Goal: Task Accomplishment & Management: Manage account settings

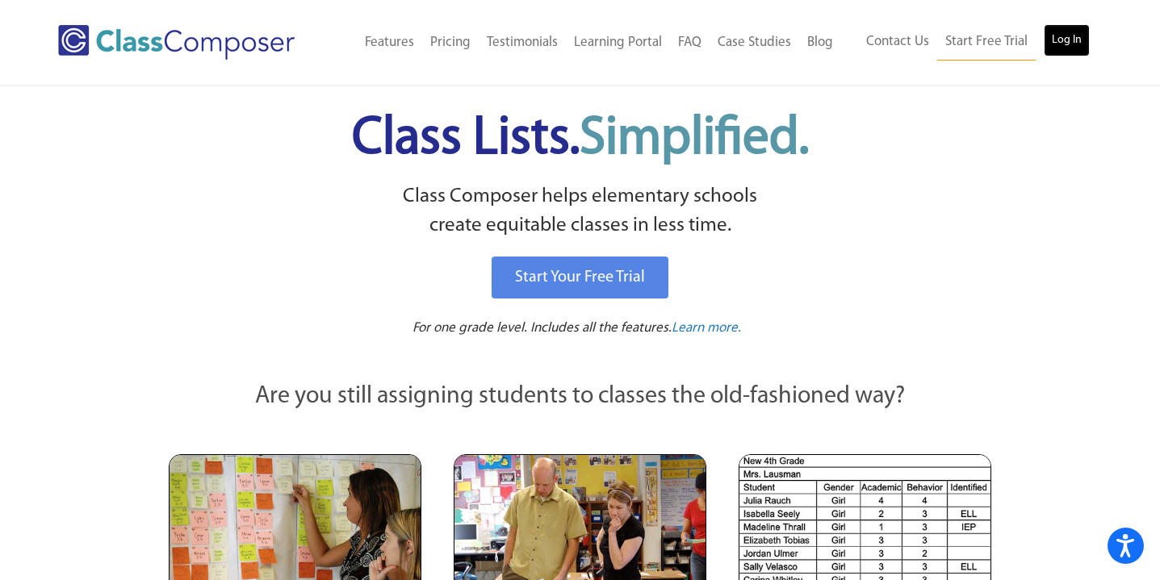
click at [1077, 40] on link "Log In" at bounding box center [1067, 40] width 46 height 32
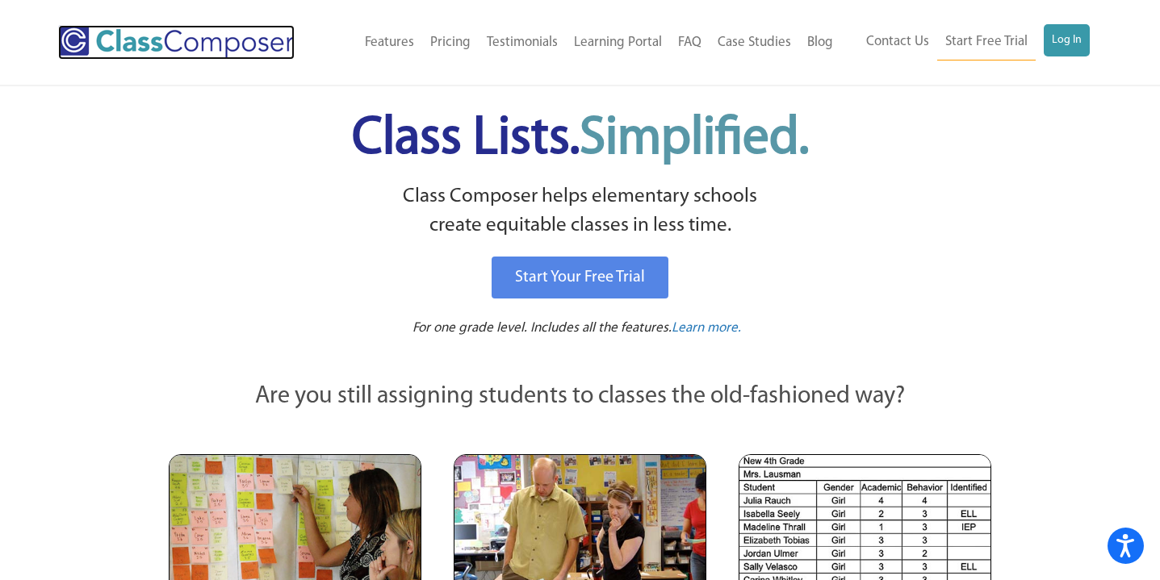
click at [152, 40] on img at bounding box center [176, 42] width 236 height 35
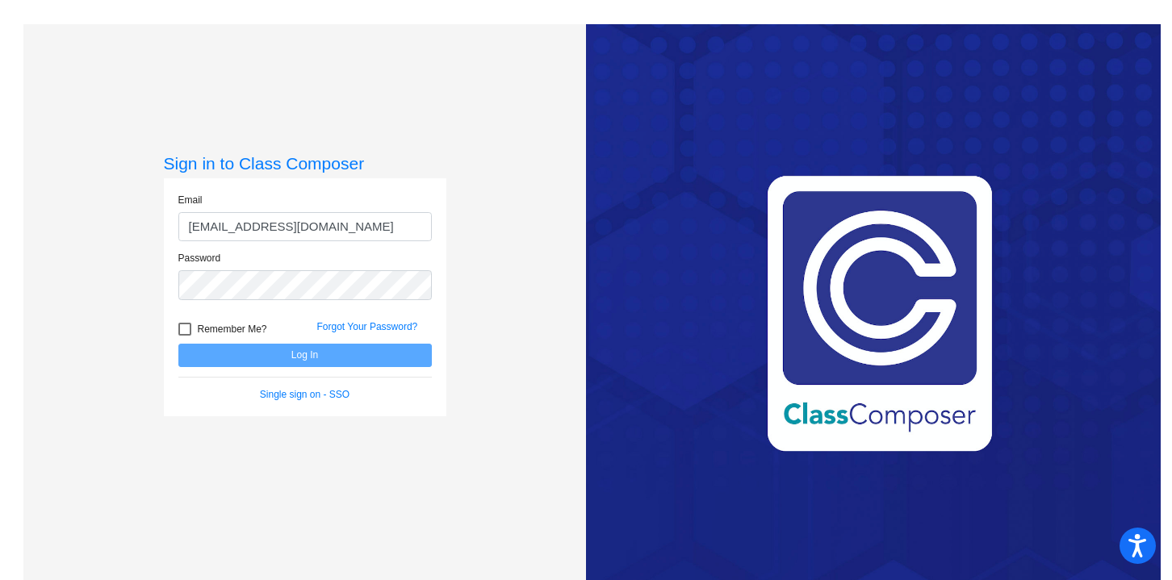
type input "janderson@lgusd.org"
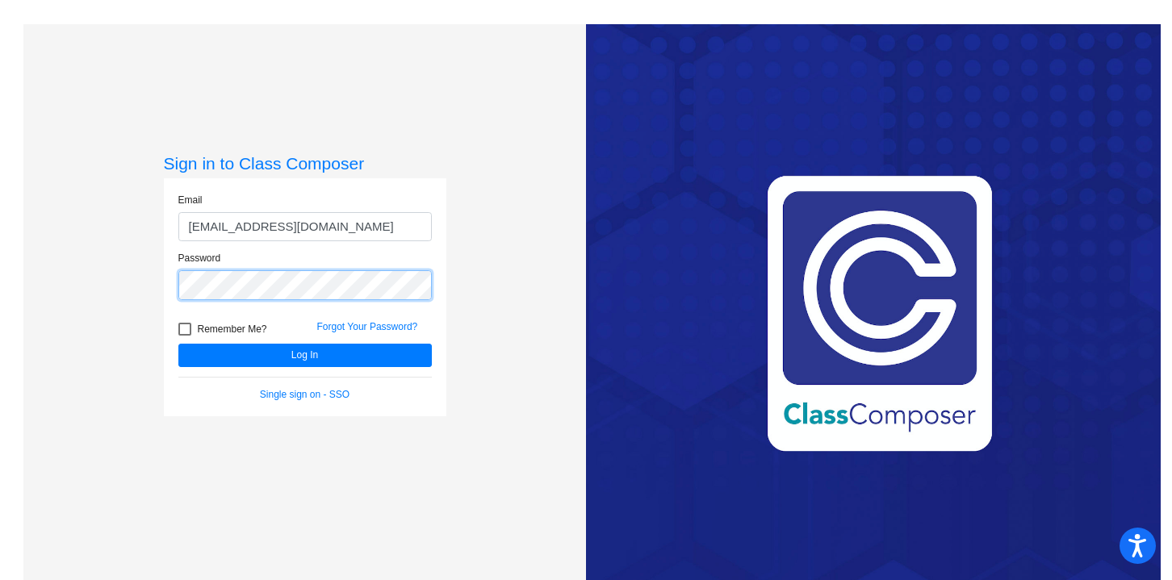
click at [178, 344] on button "Log In" at bounding box center [304, 355] width 253 height 23
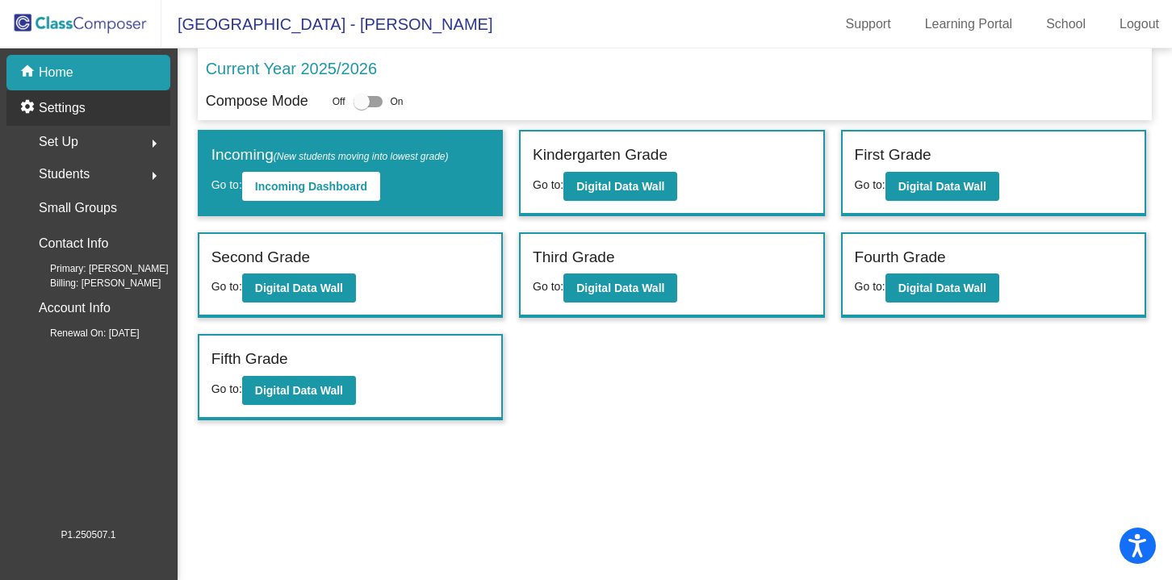
click at [61, 104] on p "Settings" at bounding box center [62, 107] width 47 height 19
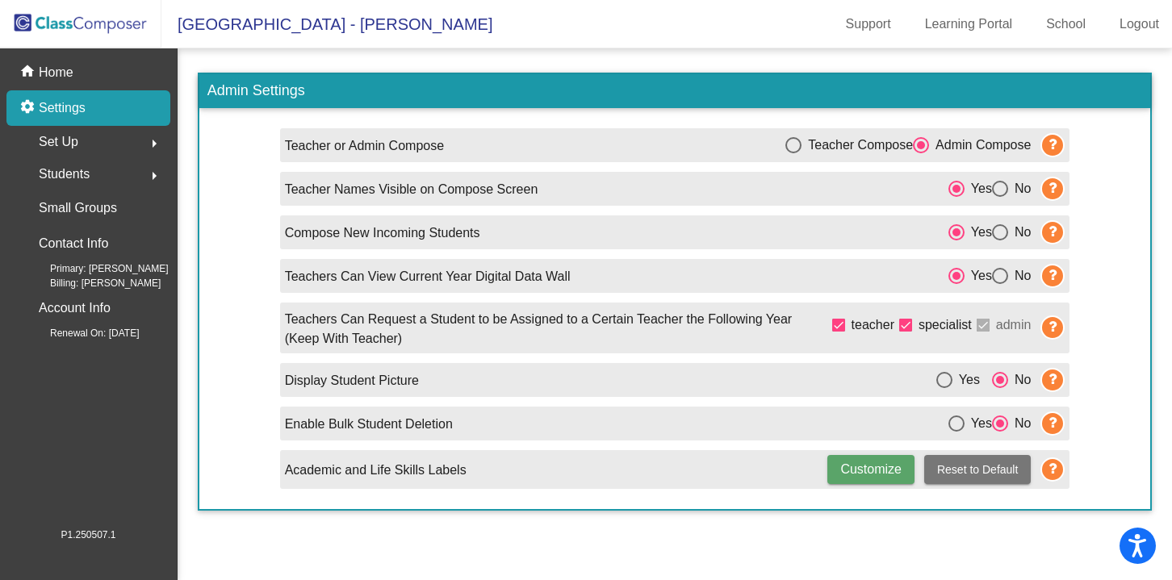
click at [120, 145] on div "Set Up arrow_right" at bounding box center [93, 142] width 154 height 32
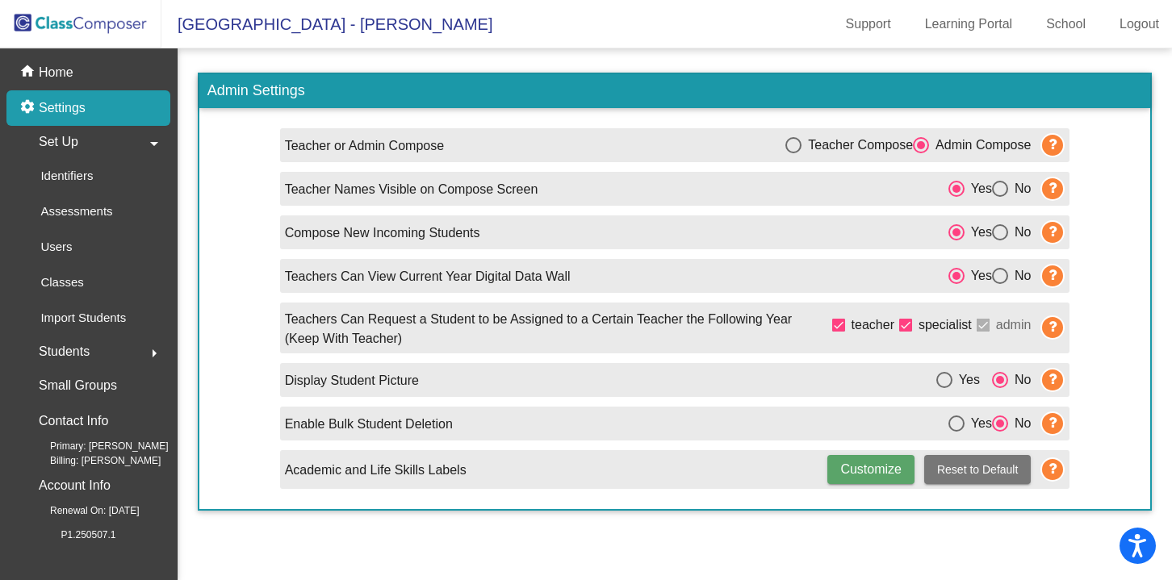
click at [103, 111] on div "settings Settings" at bounding box center [88, 108] width 164 height 36
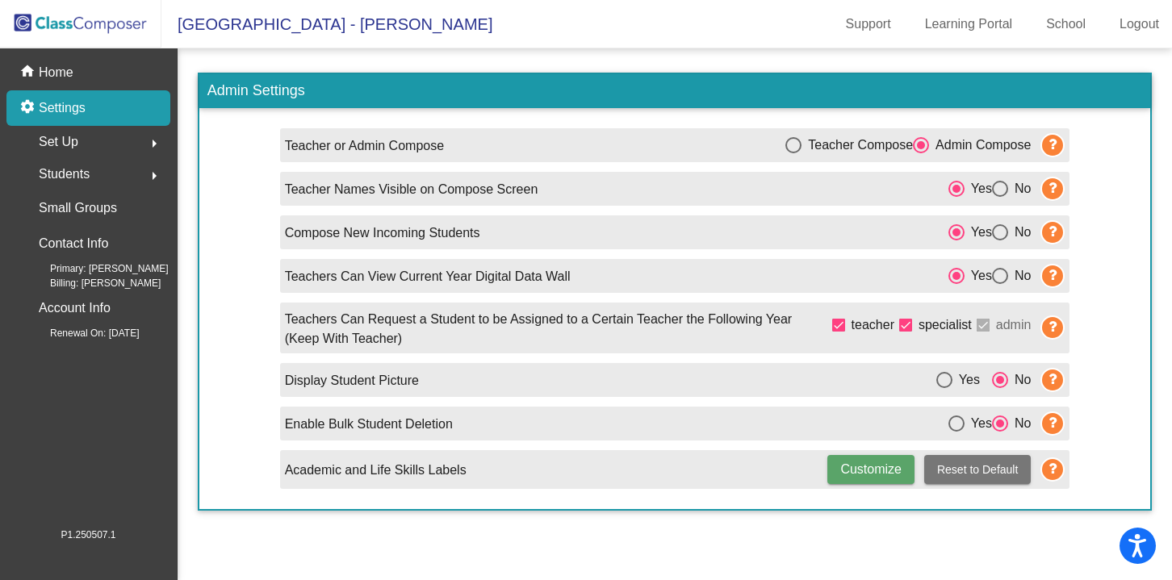
click at [105, 128] on div "Set Up arrow_right" at bounding box center [93, 142] width 154 height 32
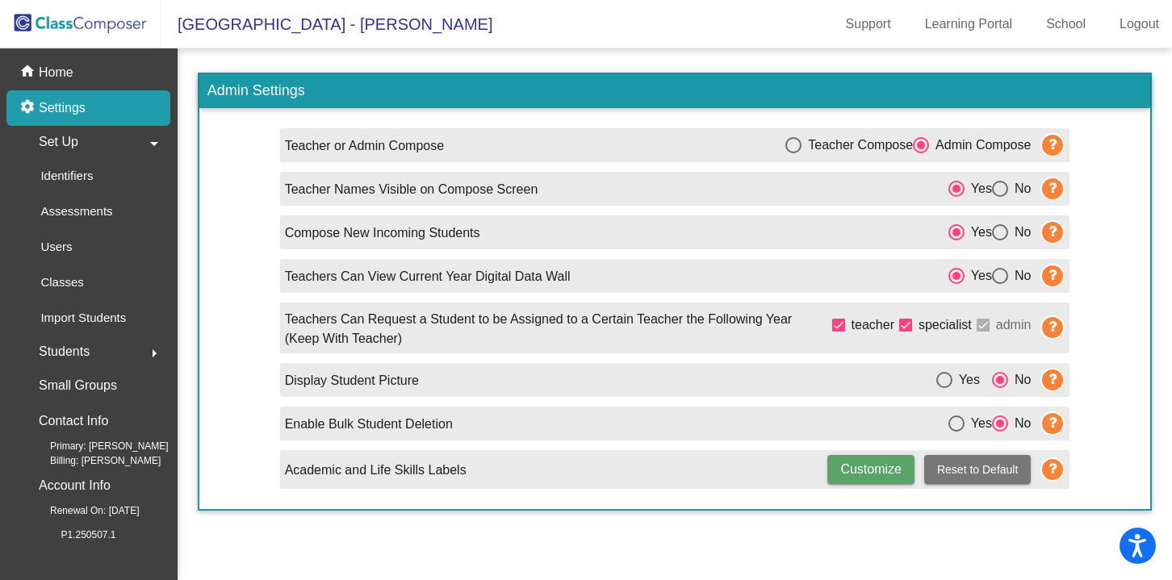
click at [841, 325] on div at bounding box center [838, 325] width 13 height 13
click at [839, 332] on input "teacher" at bounding box center [838, 332] width 1 height 1
checkbox input "false"
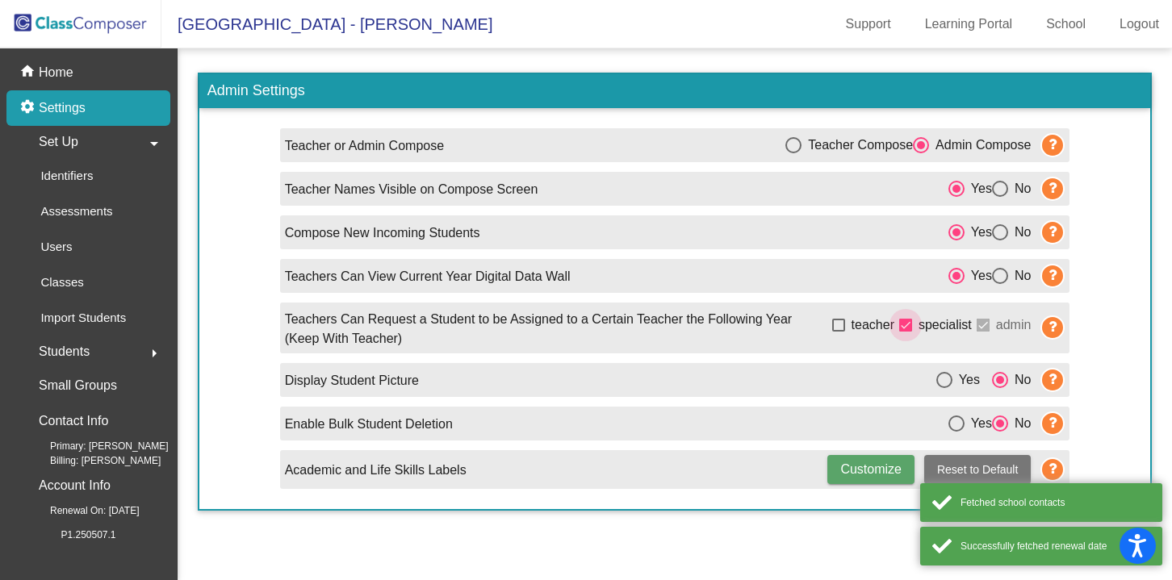
click at [904, 326] on div at bounding box center [905, 325] width 13 height 13
click at [905, 332] on input "specialist" at bounding box center [905, 332] width 1 height 1
checkbox input "false"
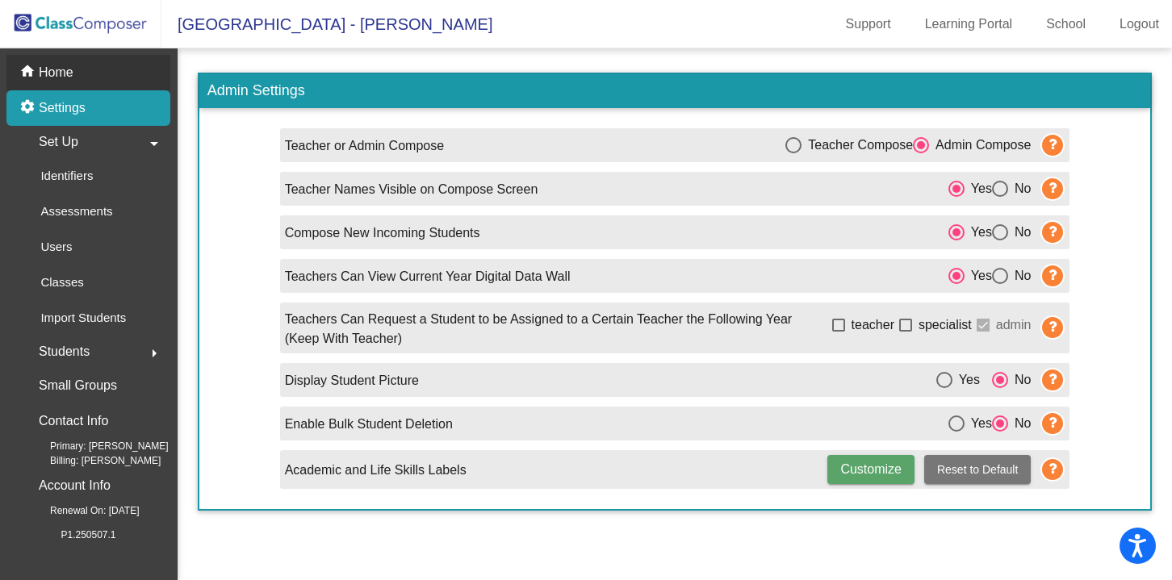
click at [61, 77] on p "Home" at bounding box center [56, 72] width 35 height 19
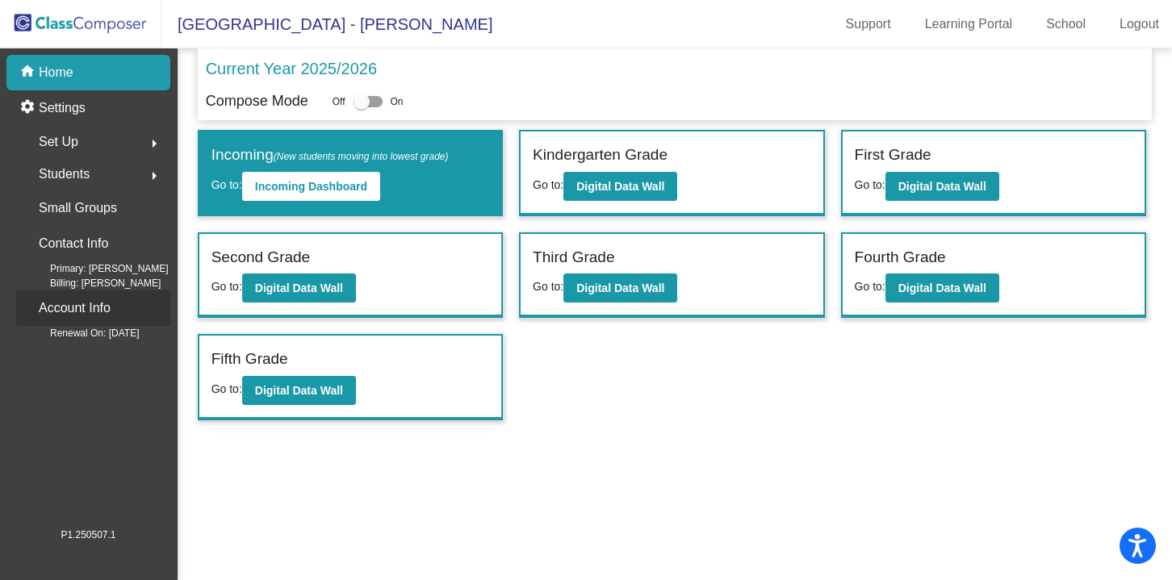
click at [65, 315] on p "Account Info" at bounding box center [75, 308] width 72 height 23
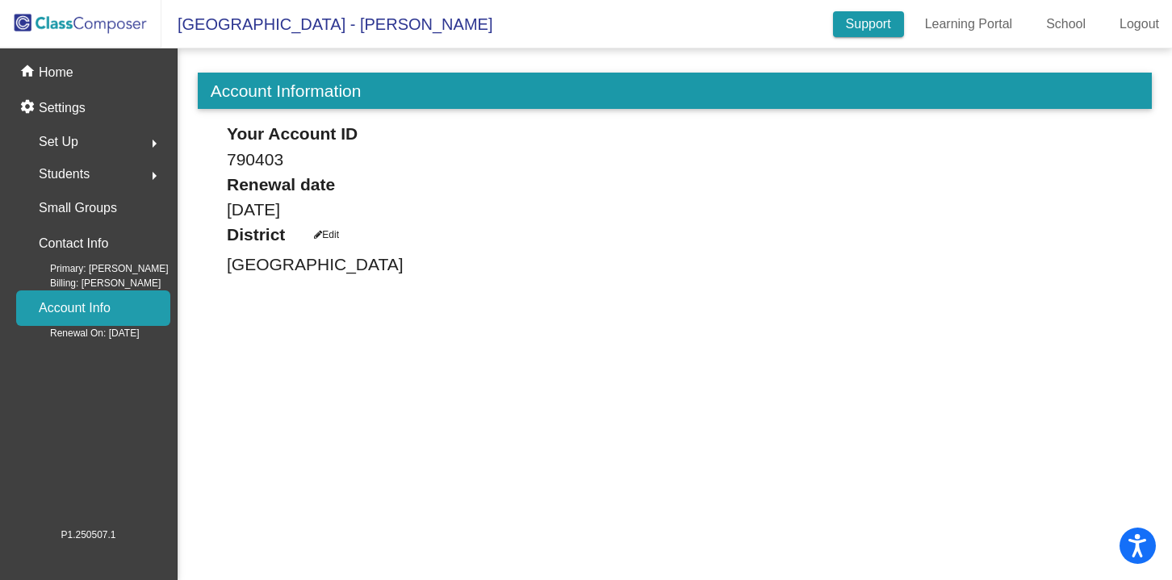
click at [874, 24] on link "Support" at bounding box center [868, 24] width 71 height 26
click at [998, 29] on link "Learning Portal" at bounding box center [969, 24] width 114 height 26
click at [1069, 24] on link "School" at bounding box center [1065, 24] width 65 height 26
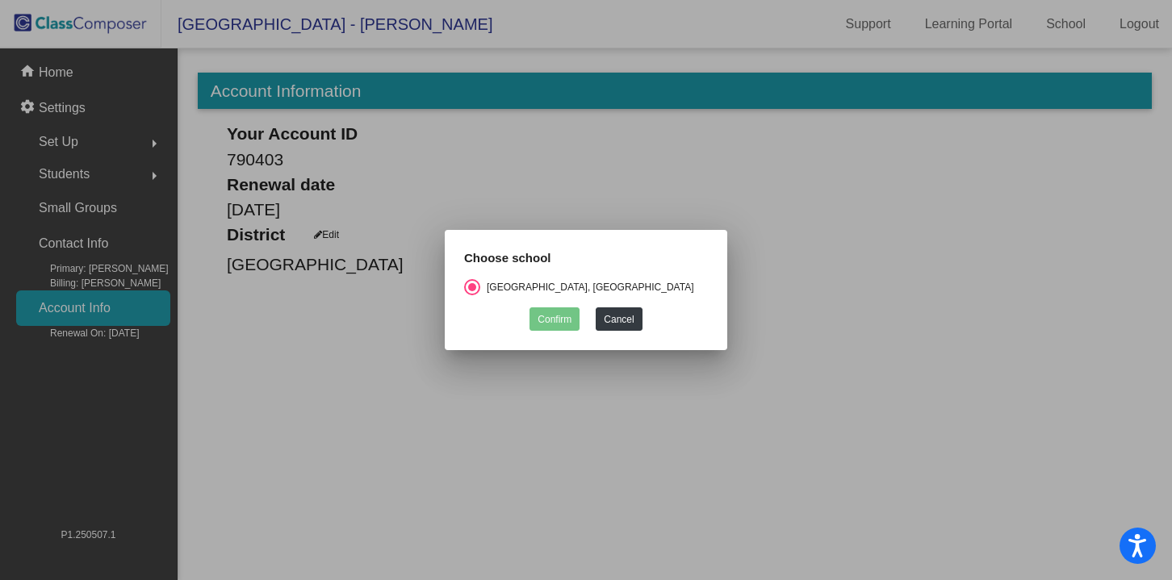
click at [621, 328] on mat-dialog-container "Choose school Van Meter Elementary School, Los Gatos Union School District Conf…" at bounding box center [586, 290] width 282 height 121
click at [625, 317] on button "Cancel" at bounding box center [619, 319] width 46 height 23
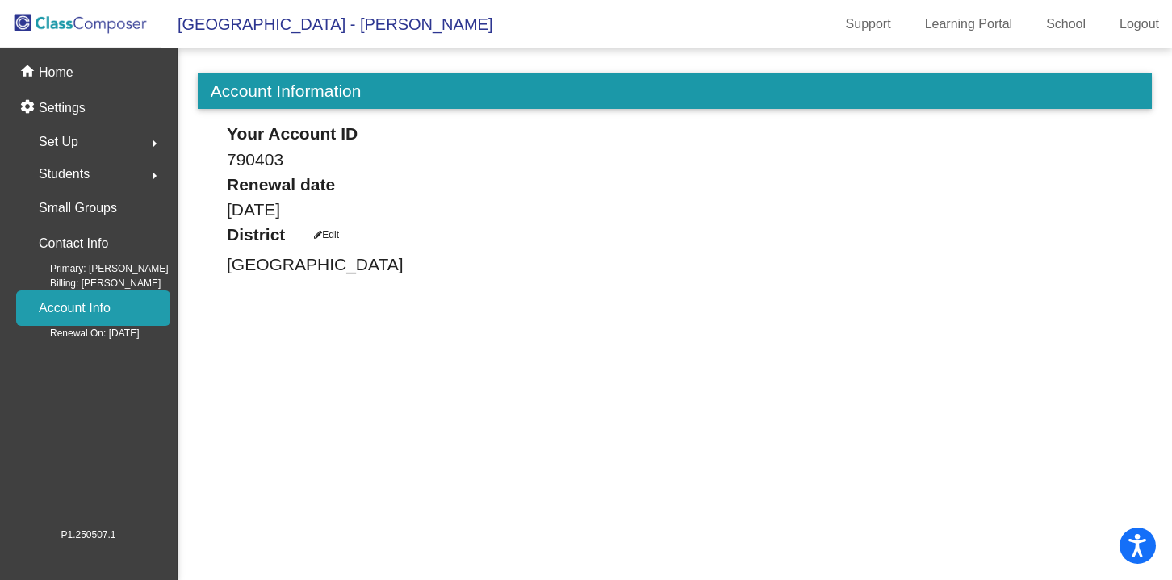
click at [125, 31] on img at bounding box center [80, 24] width 161 height 48
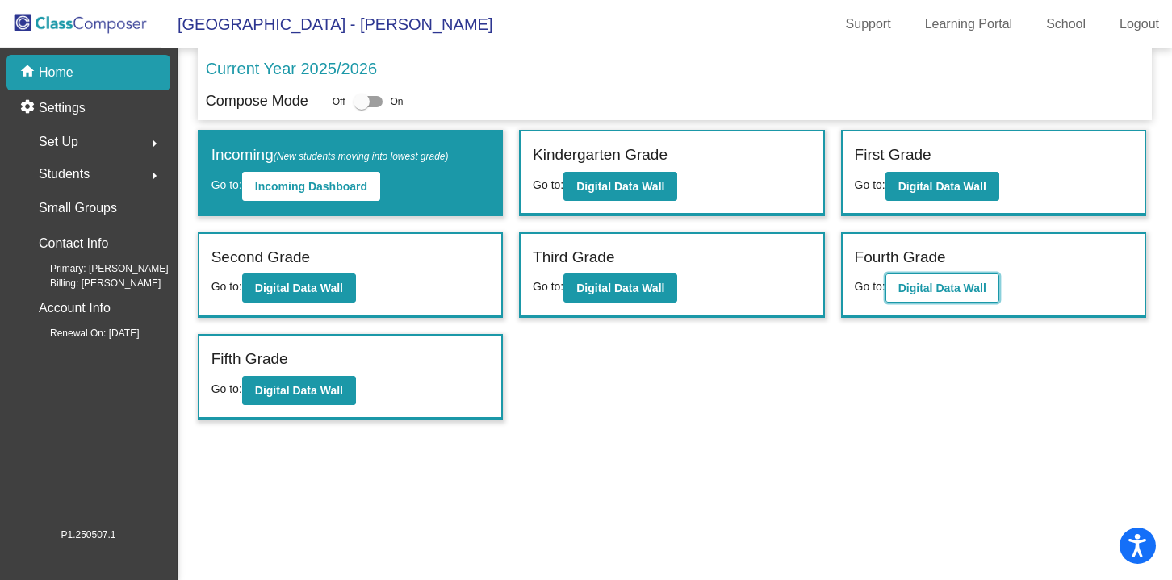
click at [958, 286] on b "Digital Data Wall" at bounding box center [942, 288] width 88 height 13
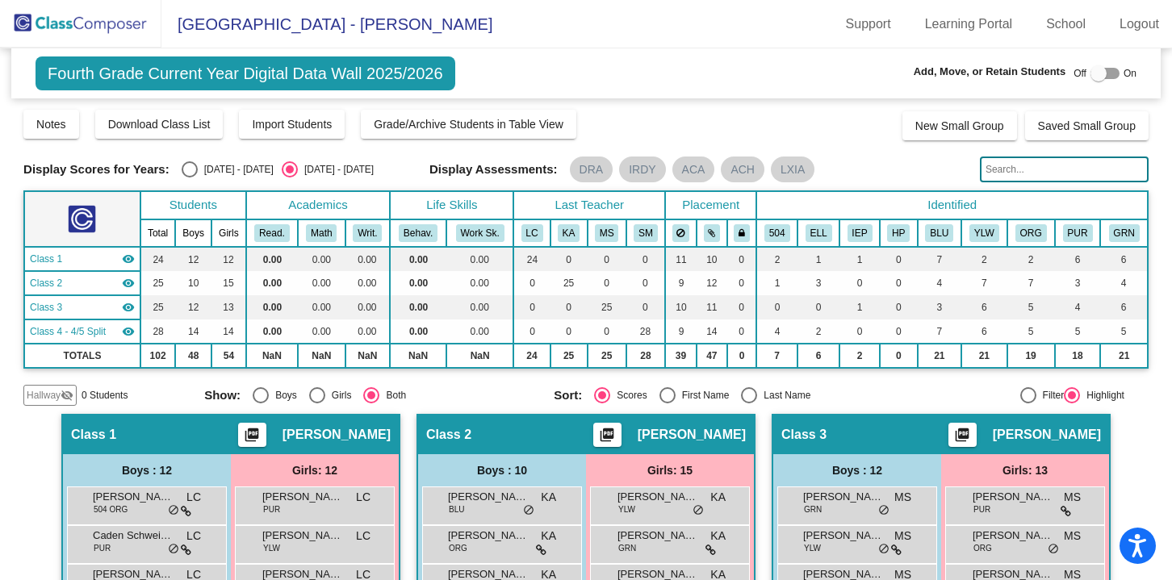
click at [86, 30] on img at bounding box center [80, 24] width 161 height 48
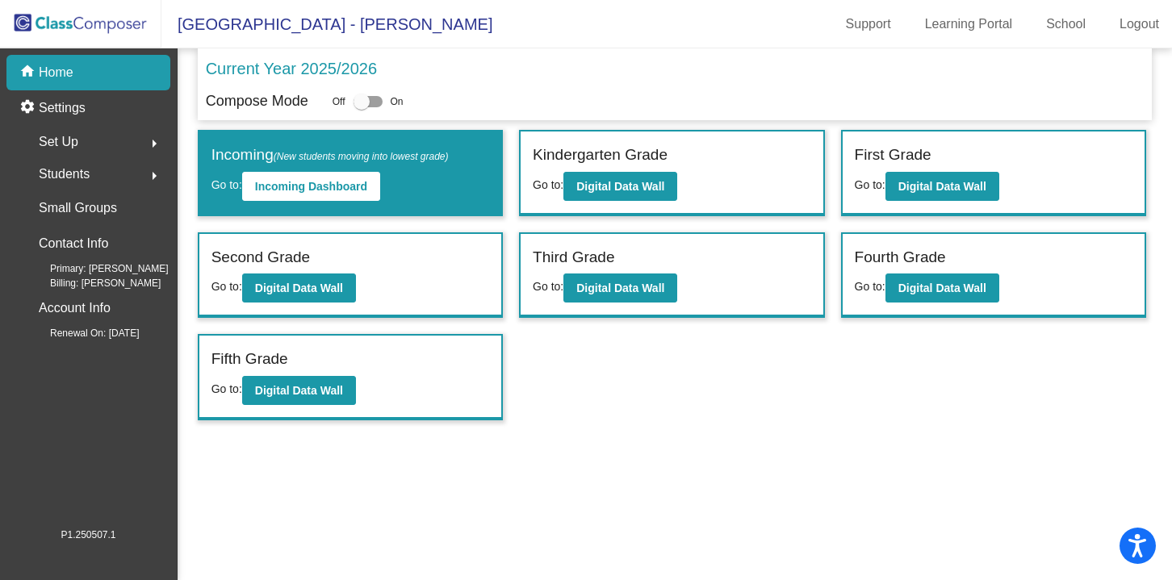
click at [66, 31] on img at bounding box center [80, 24] width 161 height 48
click at [416, 20] on span "Van Meter Elementary School - Jenny" at bounding box center [326, 24] width 331 height 26
click at [123, 33] on img at bounding box center [80, 24] width 161 height 48
click at [78, 70] on div "home Home" at bounding box center [88, 73] width 164 height 36
click at [56, 111] on p "Settings" at bounding box center [62, 107] width 47 height 19
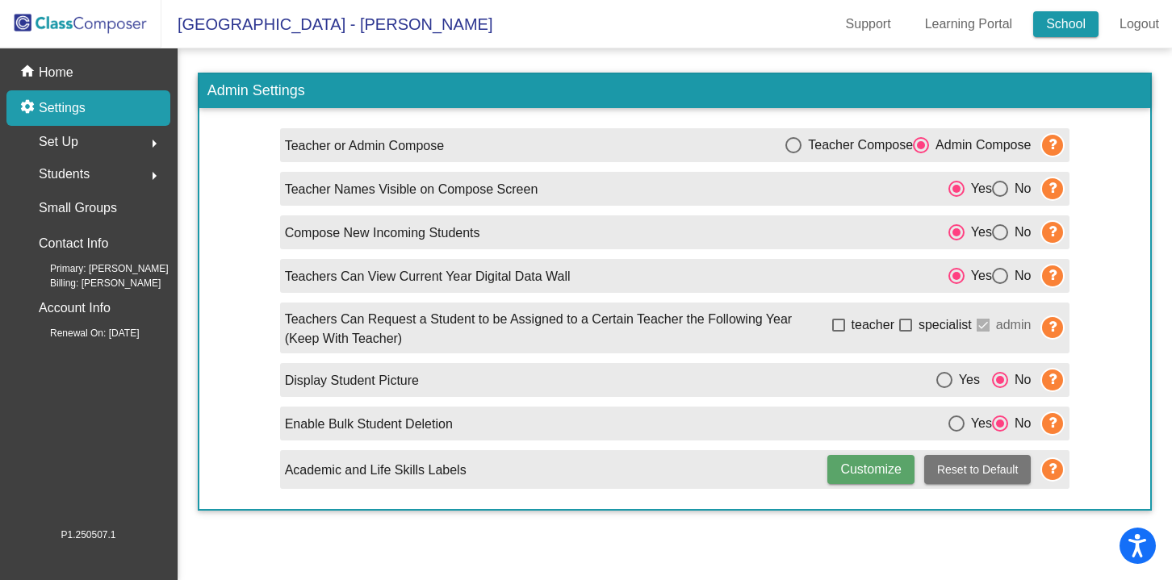
click at [1061, 25] on link "School" at bounding box center [1065, 24] width 65 height 26
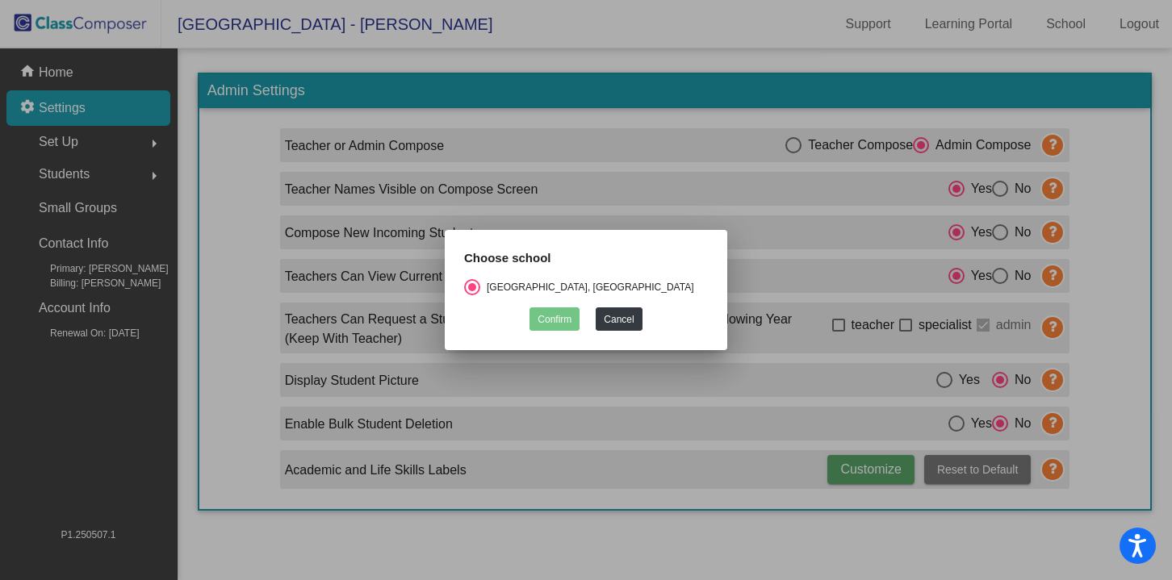
click at [739, 5] on div at bounding box center [586, 290] width 1172 height 580
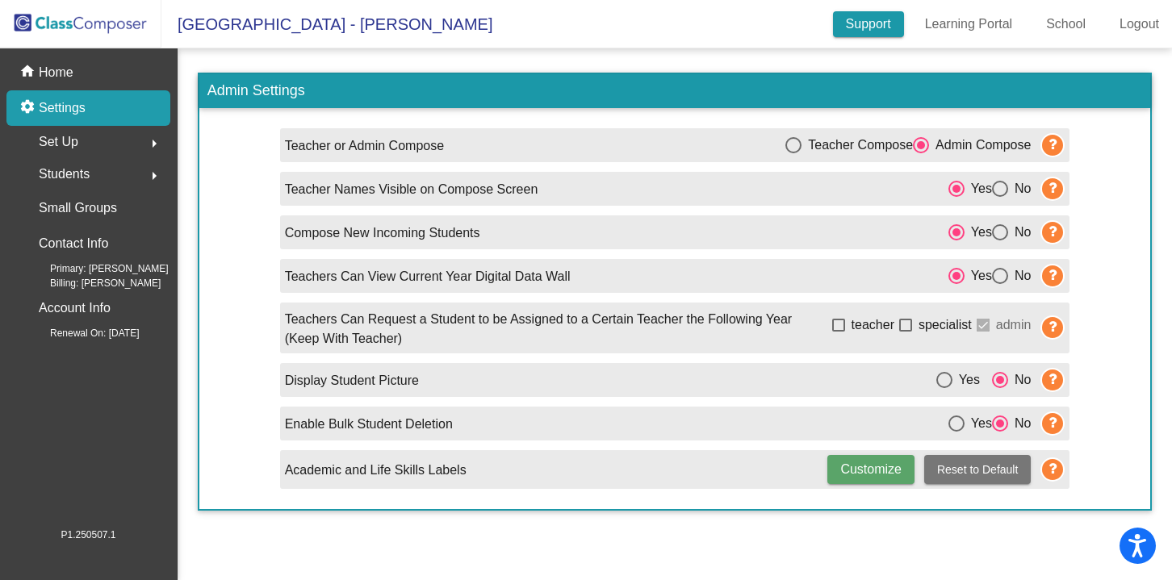
click at [850, 30] on link "Support" at bounding box center [868, 24] width 71 height 26
click at [1051, 142] on icon at bounding box center [1052, 145] width 24 height 24
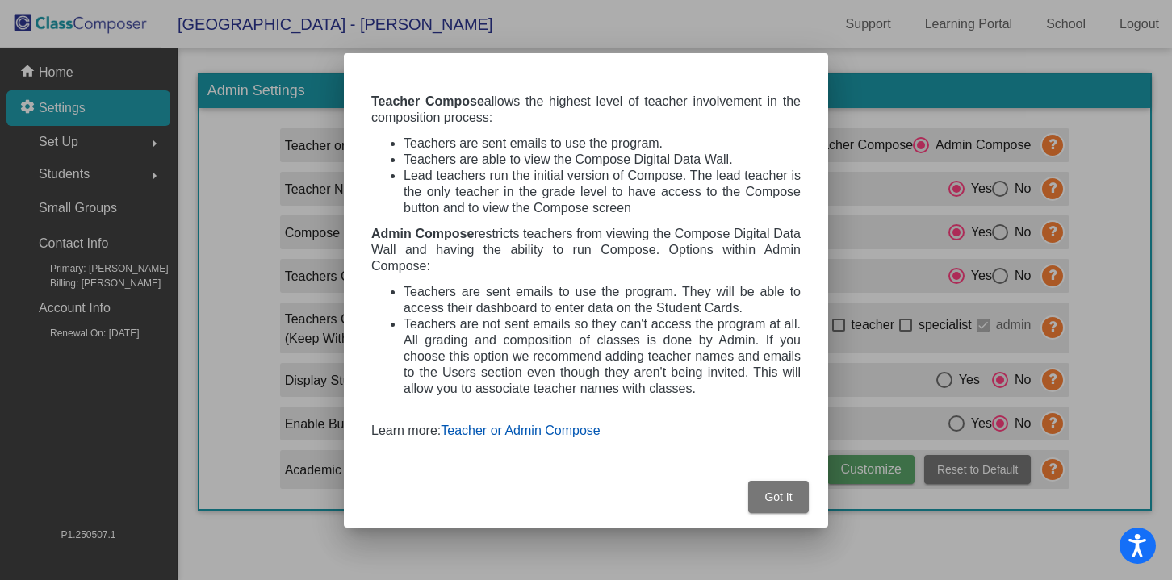
click at [568, 431] on link "Teacher or Admin Compose" at bounding box center [520, 431] width 159 height 14
click at [779, 497] on span "Got It" at bounding box center [777, 497] width 27 height 13
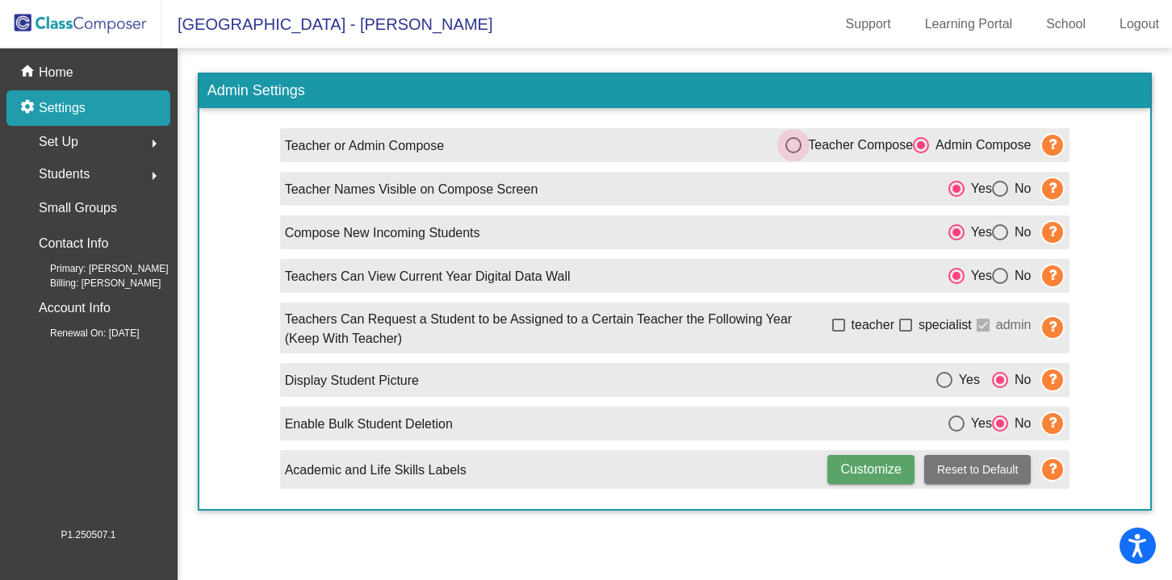
click at [785, 144] on div "Select an option" at bounding box center [793, 145] width 16 height 16
click at [793, 153] on input "Teacher Compose" at bounding box center [793, 153] width 1 height 1
radio input "true"
click at [919, 147] on div "Select an option" at bounding box center [921, 145] width 16 height 16
click at [920, 153] on input "Admin Compose" at bounding box center [920, 153] width 1 height 1
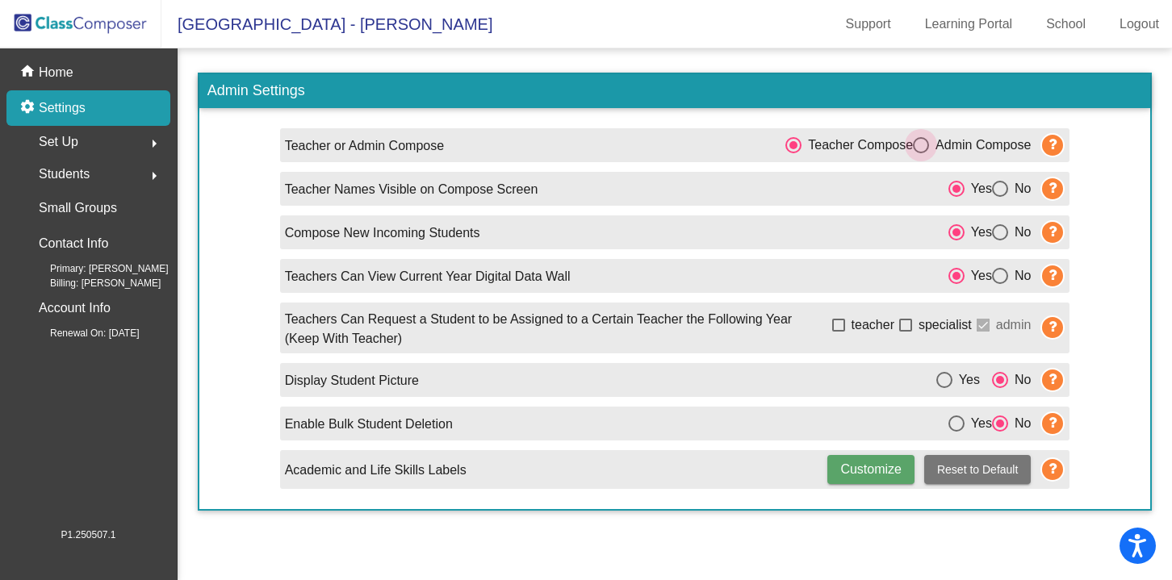
radio input "true"
click at [72, 141] on span "Set Up" at bounding box center [59, 142] width 40 height 23
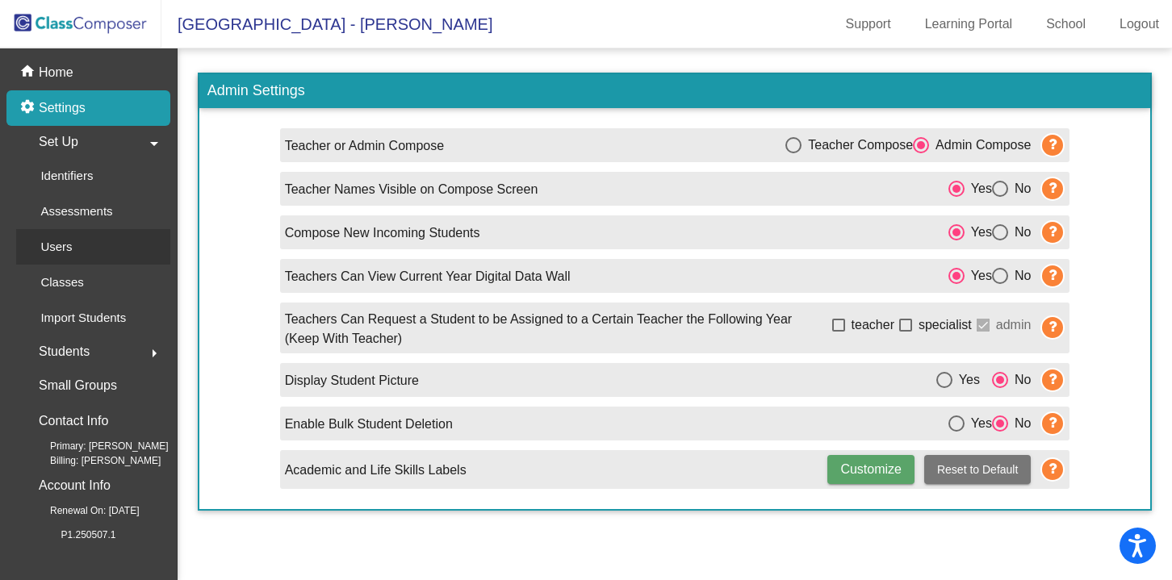
click at [69, 245] on p "Users" at bounding box center [55, 246] width 31 height 19
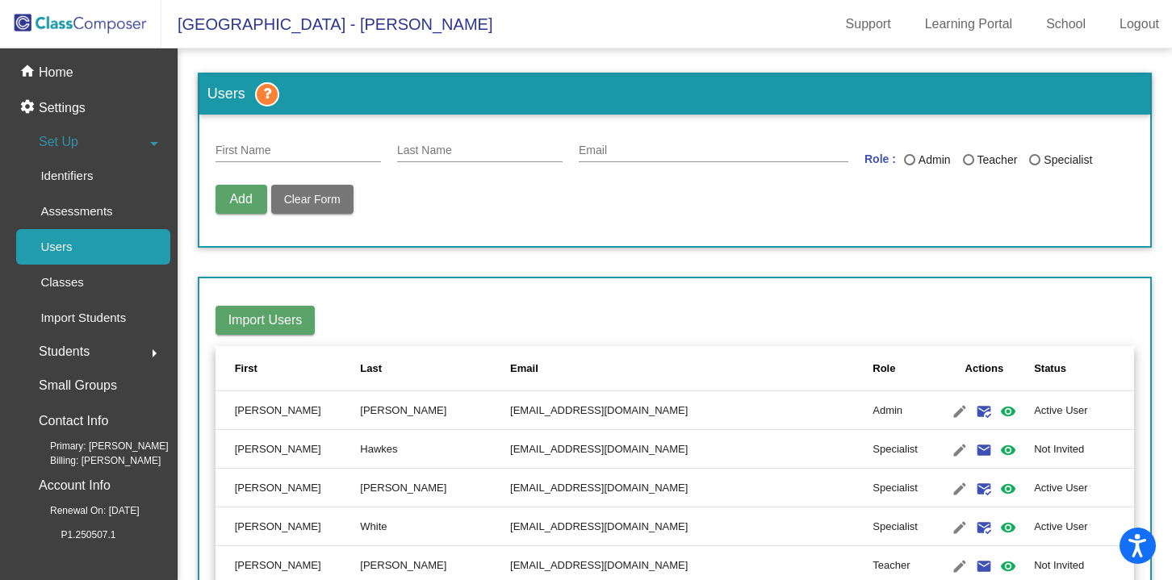
click at [232, 199] on span "Add" at bounding box center [240, 199] width 23 height 14
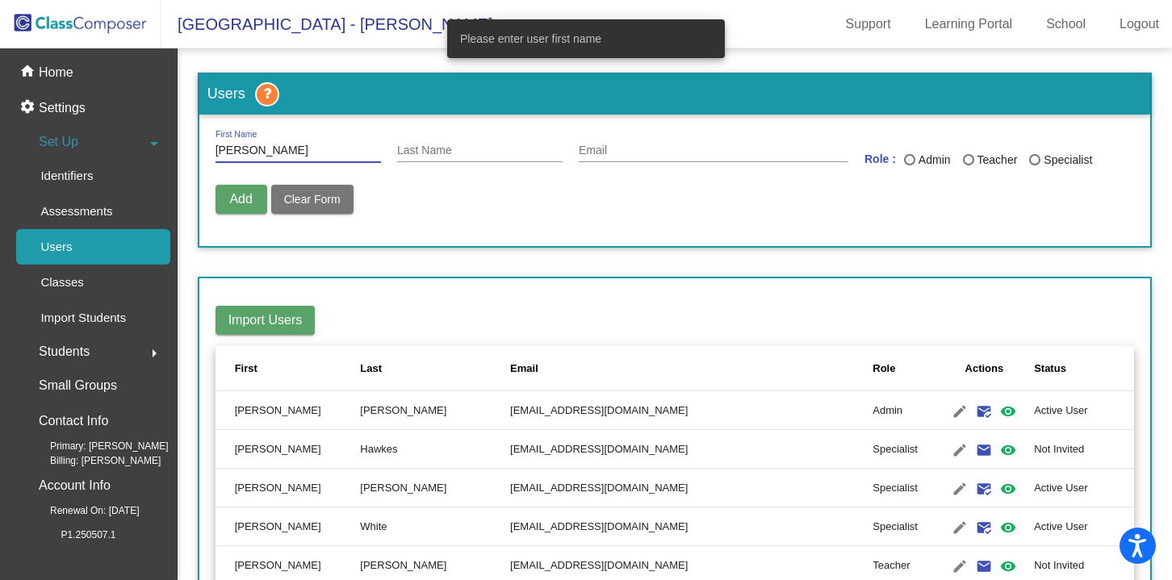
type input "Matthew"
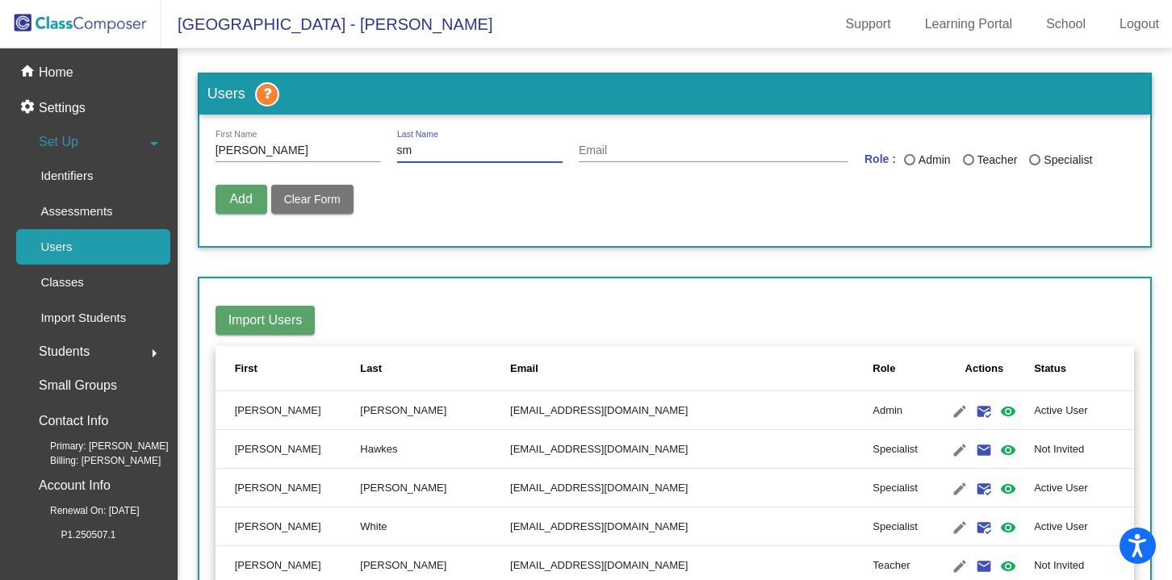
type input "s"
type input "Smith"
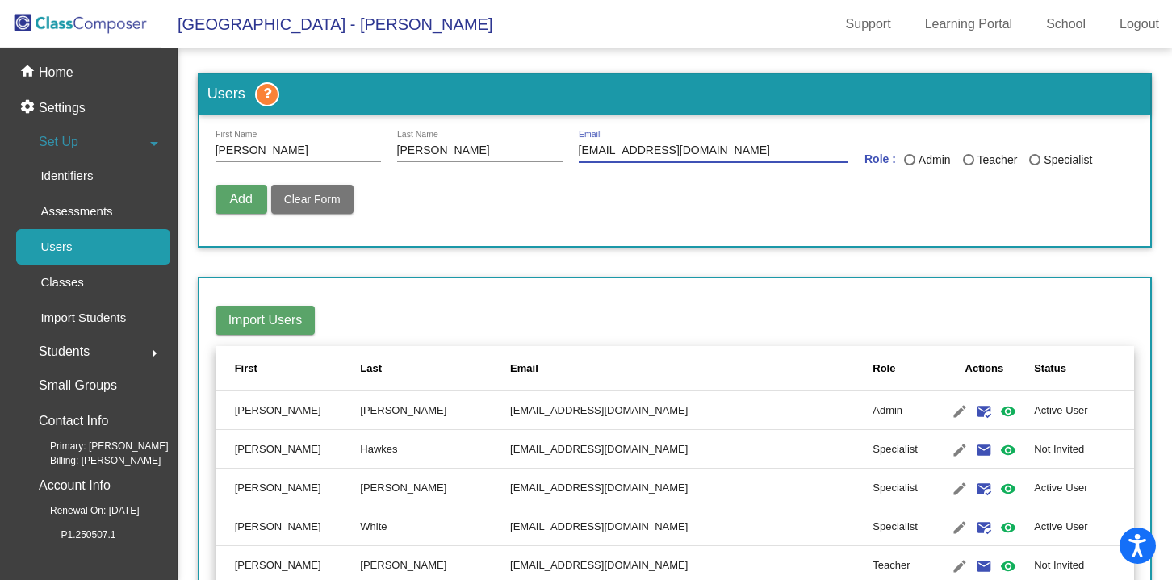
type input "masmith@lgusd.org"
click at [963, 160] on div "Last Name" at bounding box center [968, 159] width 11 height 11
click at [968, 165] on input "Teacher" at bounding box center [968, 165] width 1 height 1
radio input "true"
click at [252, 197] on span "Add" at bounding box center [240, 199] width 23 height 14
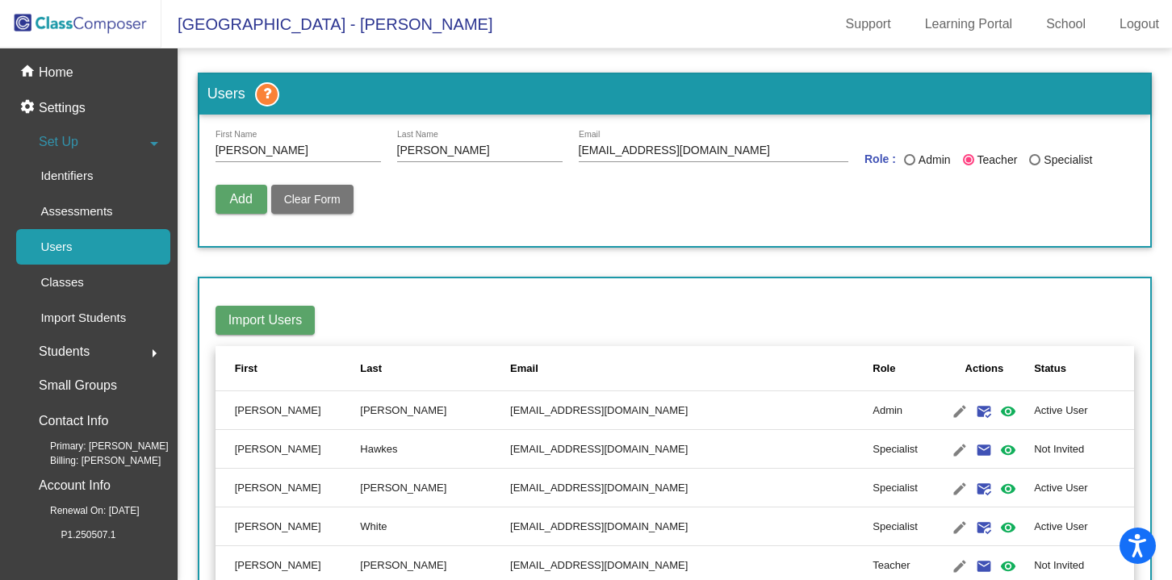
click at [240, 196] on span "Add" at bounding box center [240, 199] width 23 height 14
drag, startPoint x: 322, startPoint y: 148, endPoint x: 282, endPoint y: 150, distance: 39.6
click at [316, 149] on input "Matthew" at bounding box center [298, 150] width 165 height 13
click at [282, 151] on input "Matthew" at bounding box center [298, 150] width 165 height 13
drag, startPoint x: 270, startPoint y: 151, endPoint x: 211, endPoint y: 151, distance: 58.9
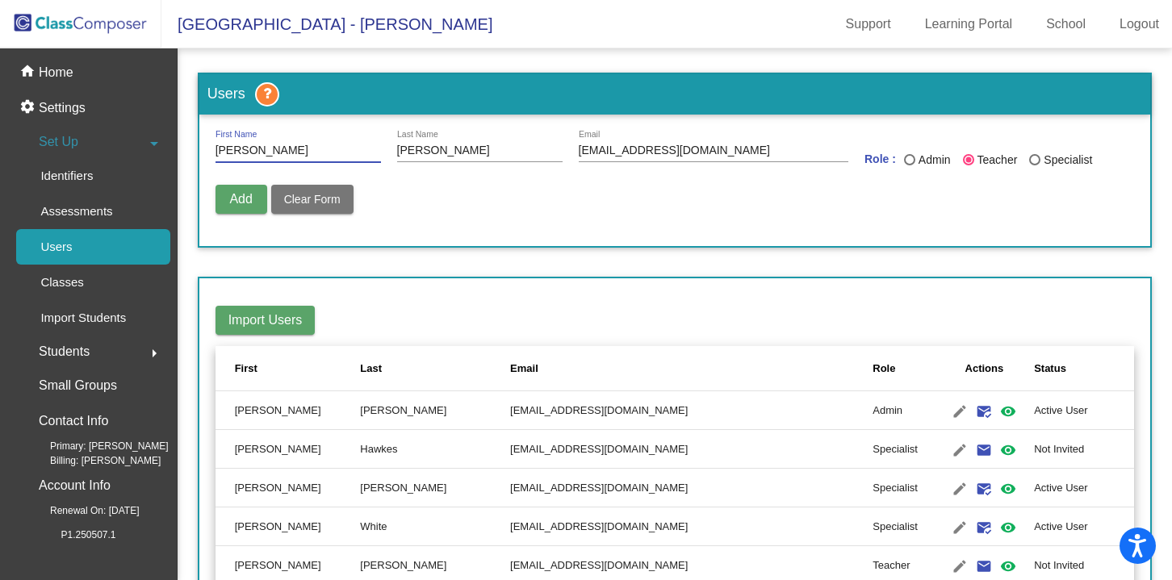
click at [211, 151] on form "Matthew First Name Smith Last Name masmith@lgusd.org Email Role : Admin Teacher…" at bounding box center [675, 181] width 952 height 132
type input "Libby"
type input "Craig"
type input "lcraig@lgusd.org"
click at [230, 197] on span "Add" at bounding box center [240, 199] width 23 height 14
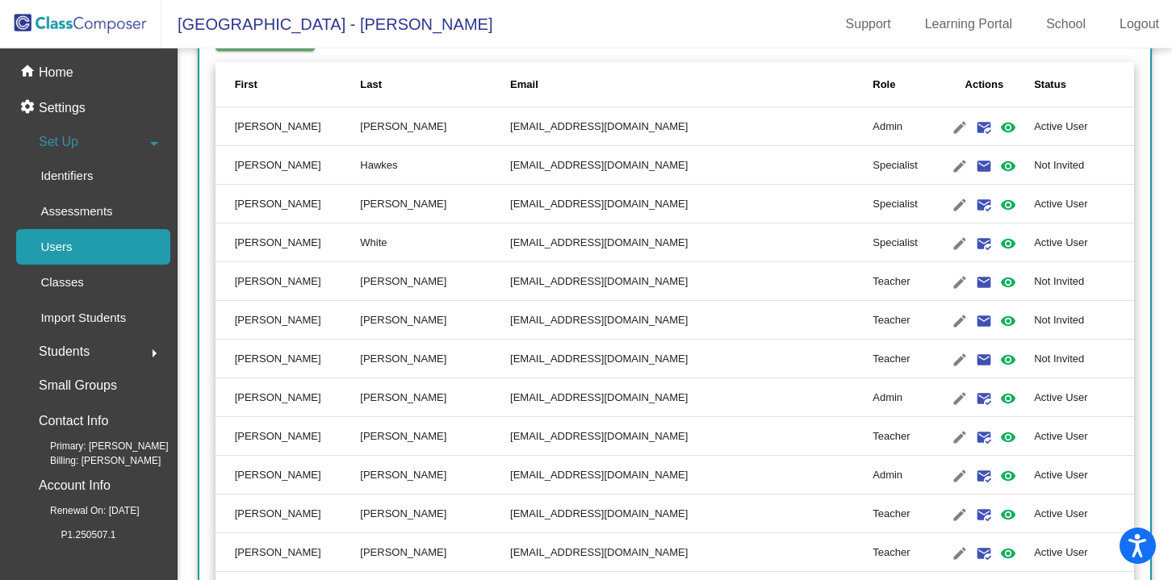
scroll to position [311, 0]
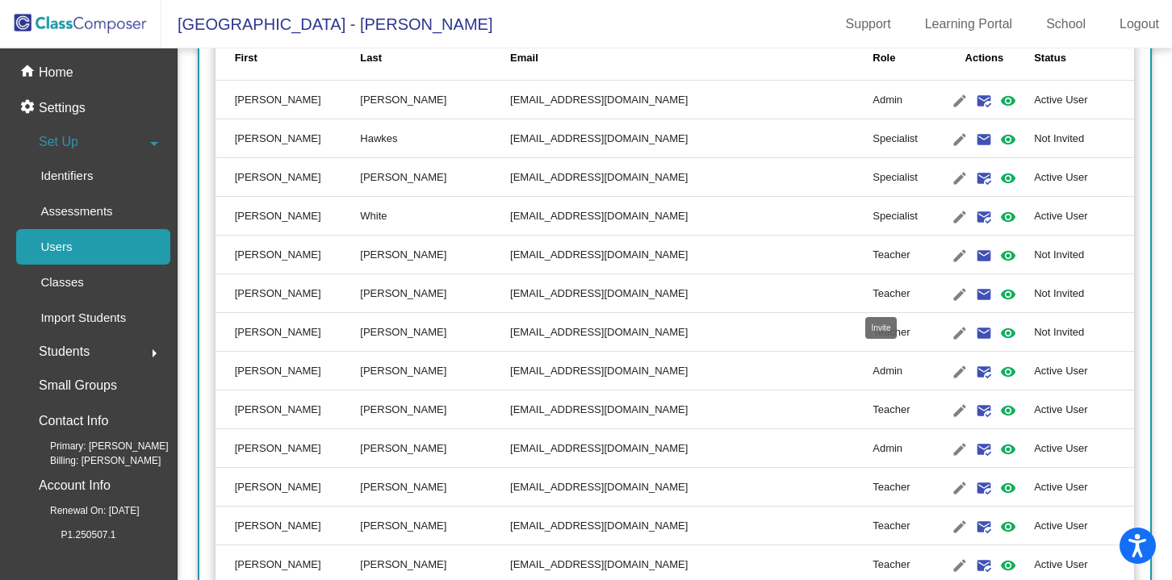
click at [974, 295] on mat-icon "email" at bounding box center [983, 294] width 19 height 19
radio input "false"
click at [974, 333] on mat-icon "email" at bounding box center [983, 333] width 19 height 19
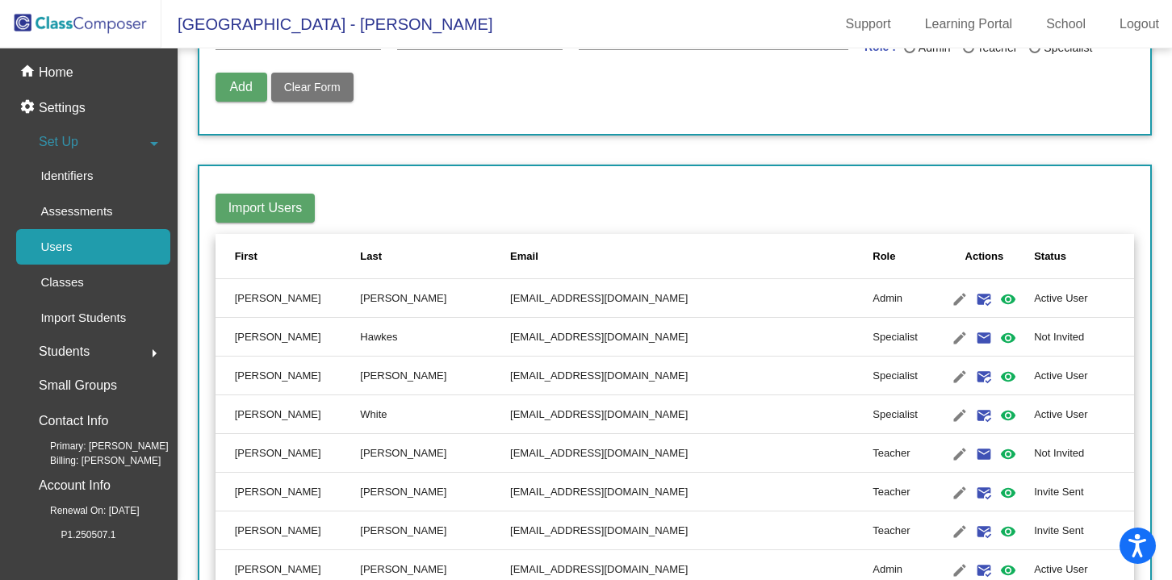
scroll to position [150, 0]
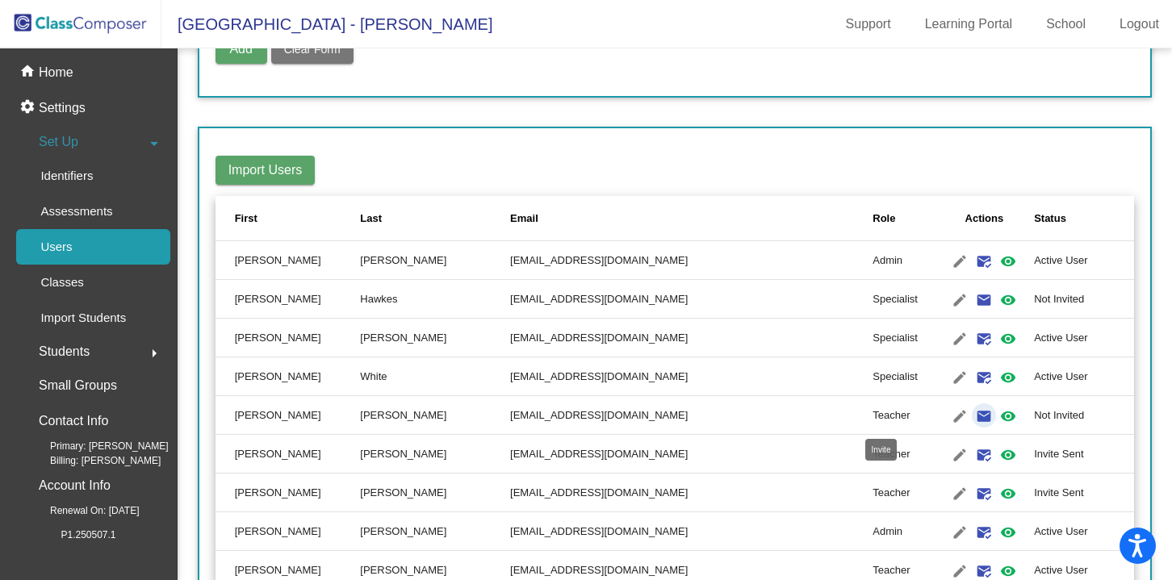
click at [974, 413] on mat-icon "email" at bounding box center [983, 416] width 19 height 19
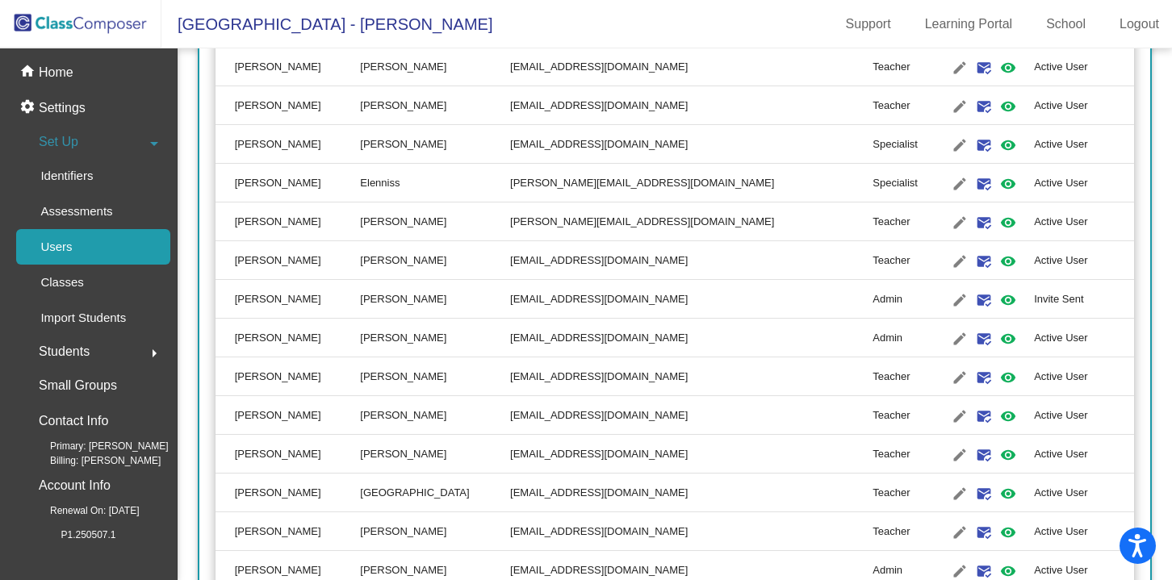
scroll to position [0, 0]
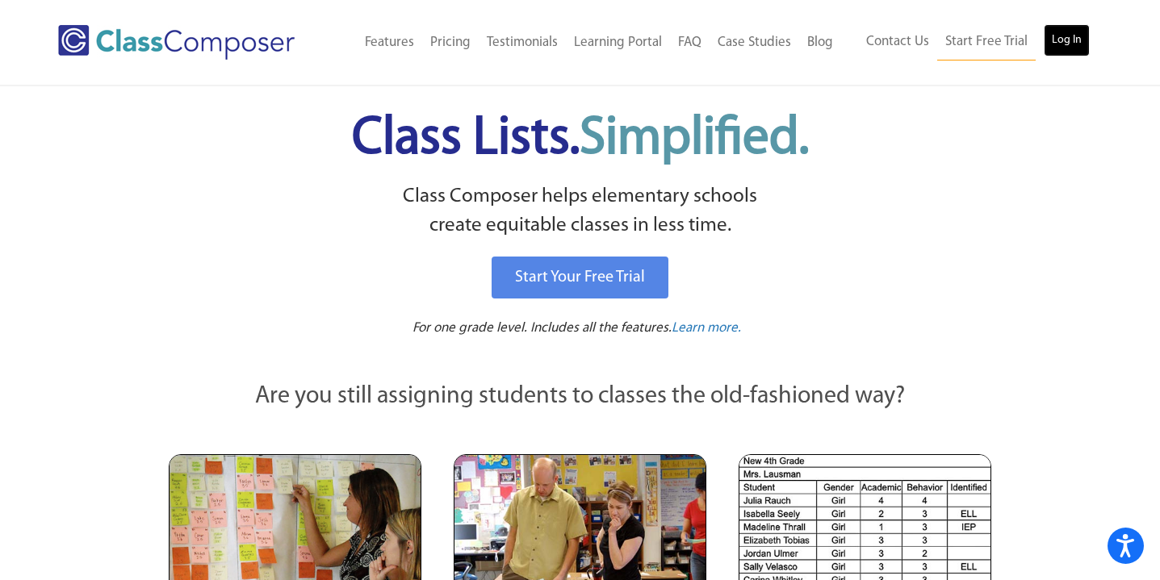
click at [1066, 41] on link "Log In" at bounding box center [1067, 40] width 46 height 32
